Goal: Task Accomplishment & Management: Manage account settings

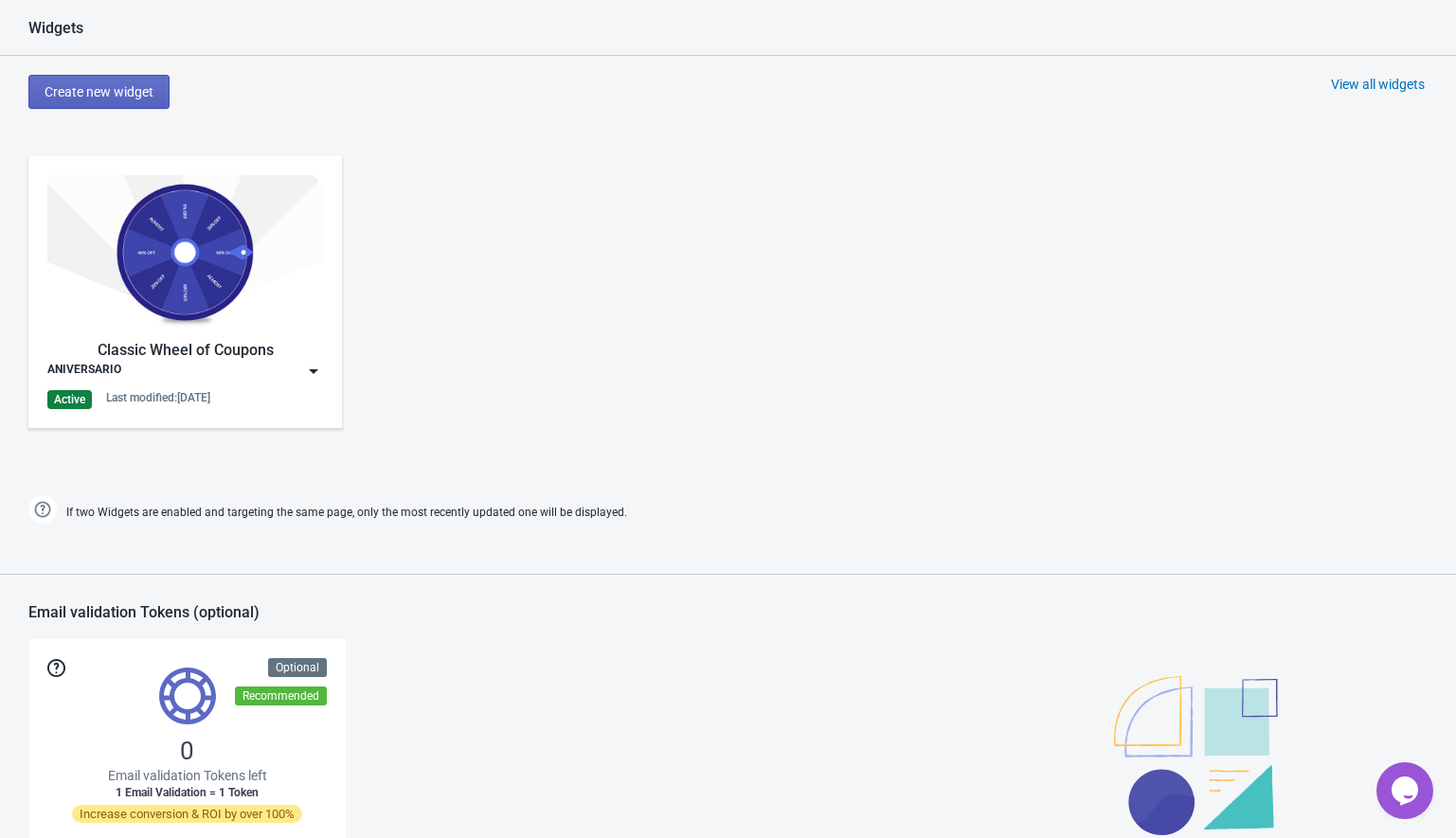
scroll to position [946, 0]
click at [313, 375] on img at bounding box center [313, 372] width 19 height 19
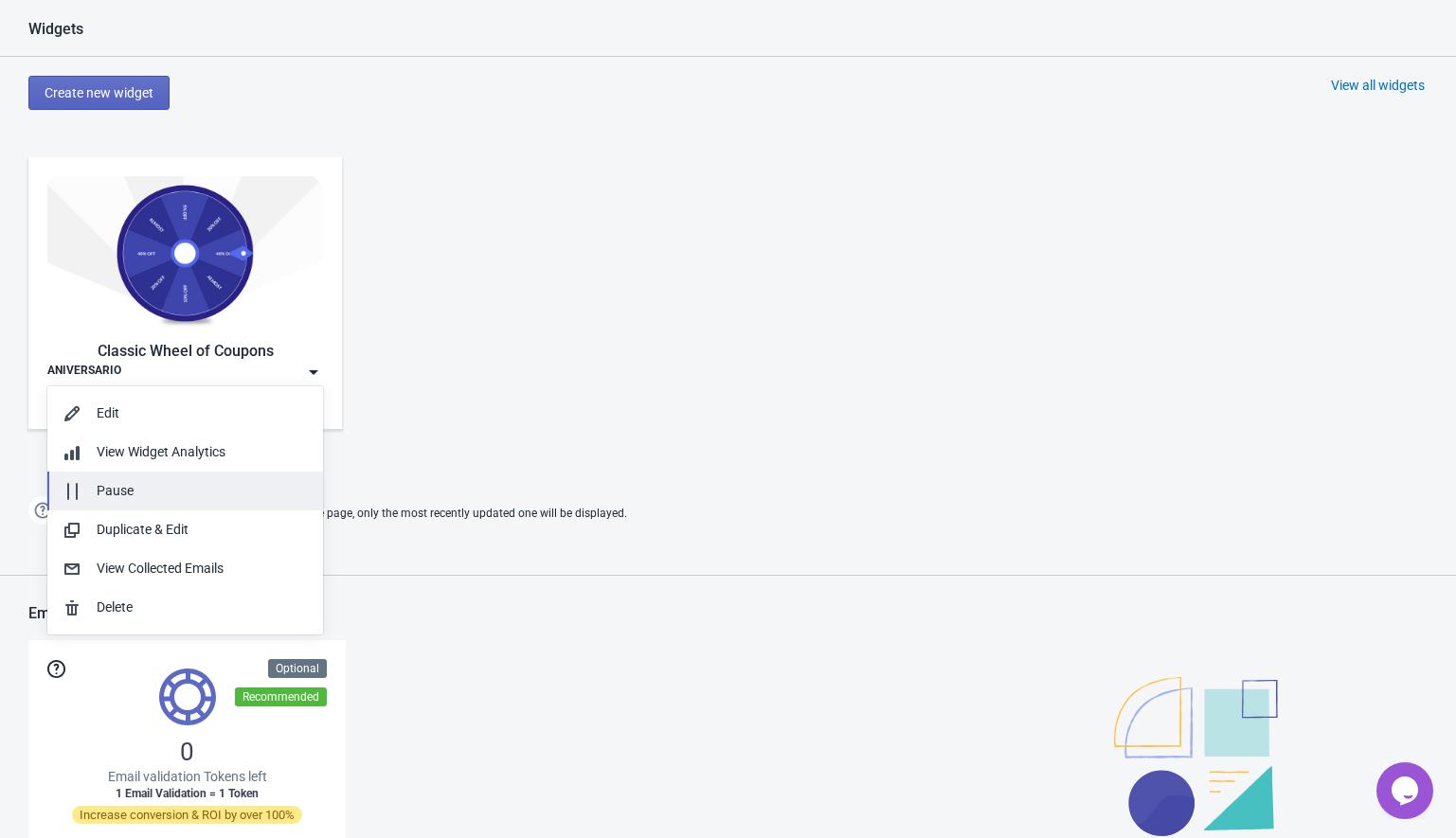
click at [125, 488] on div "Pause" at bounding box center [202, 491] width 211 height 20
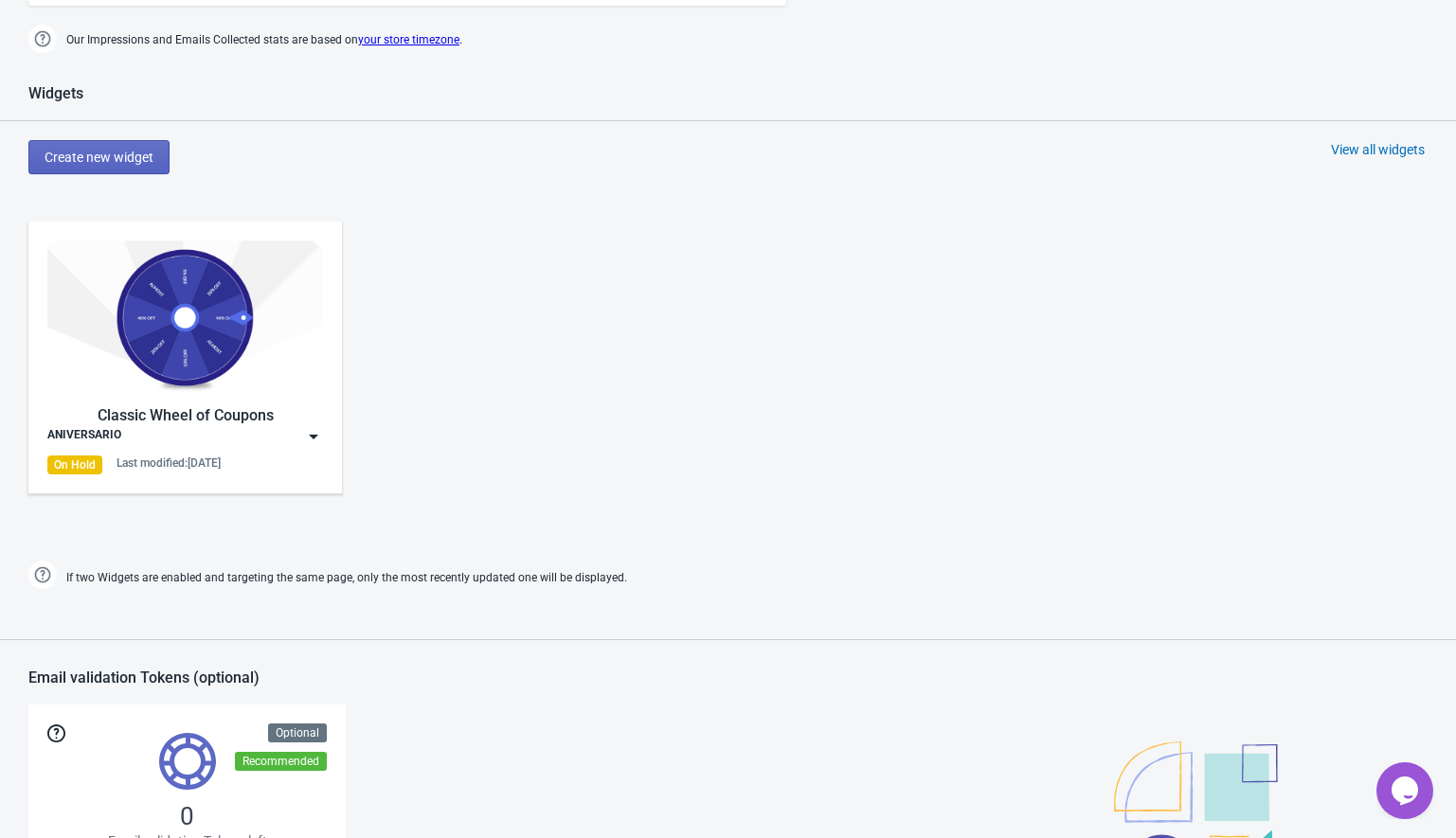
scroll to position [0, 0]
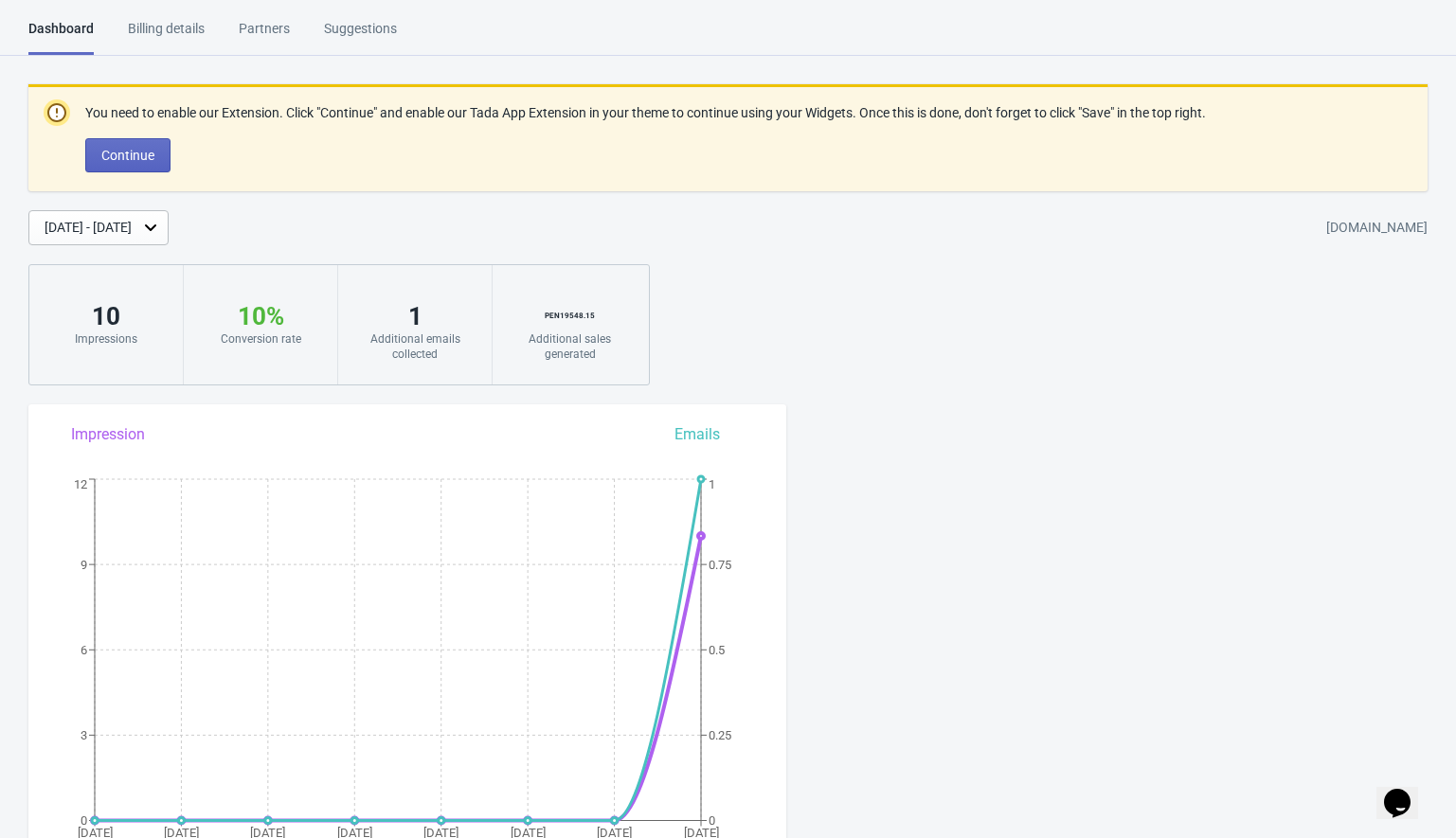
click at [182, 17] on html "Dashboard Billing details Partners Suggestions Dashboard Billing details Partne…" at bounding box center [728, 419] width 1456 height 838
click at [182, 19] on div "Billing details" at bounding box center [166, 35] width 77 height 33
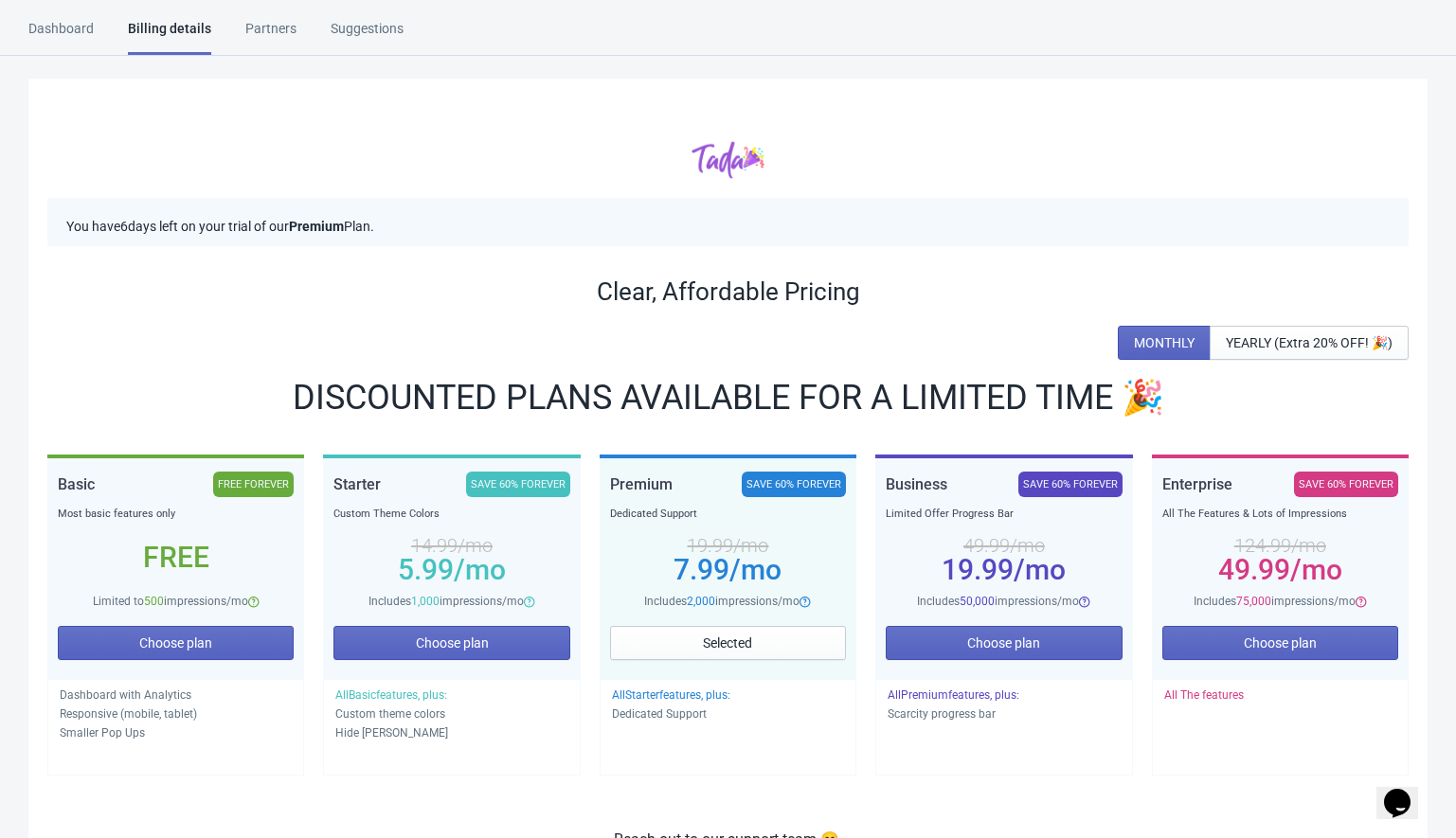
click at [61, 26] on div "Dashboard" at bounding box center [61, 35] width 65 height 33
